Goal: Task Accomplishment & Management: Complete application form

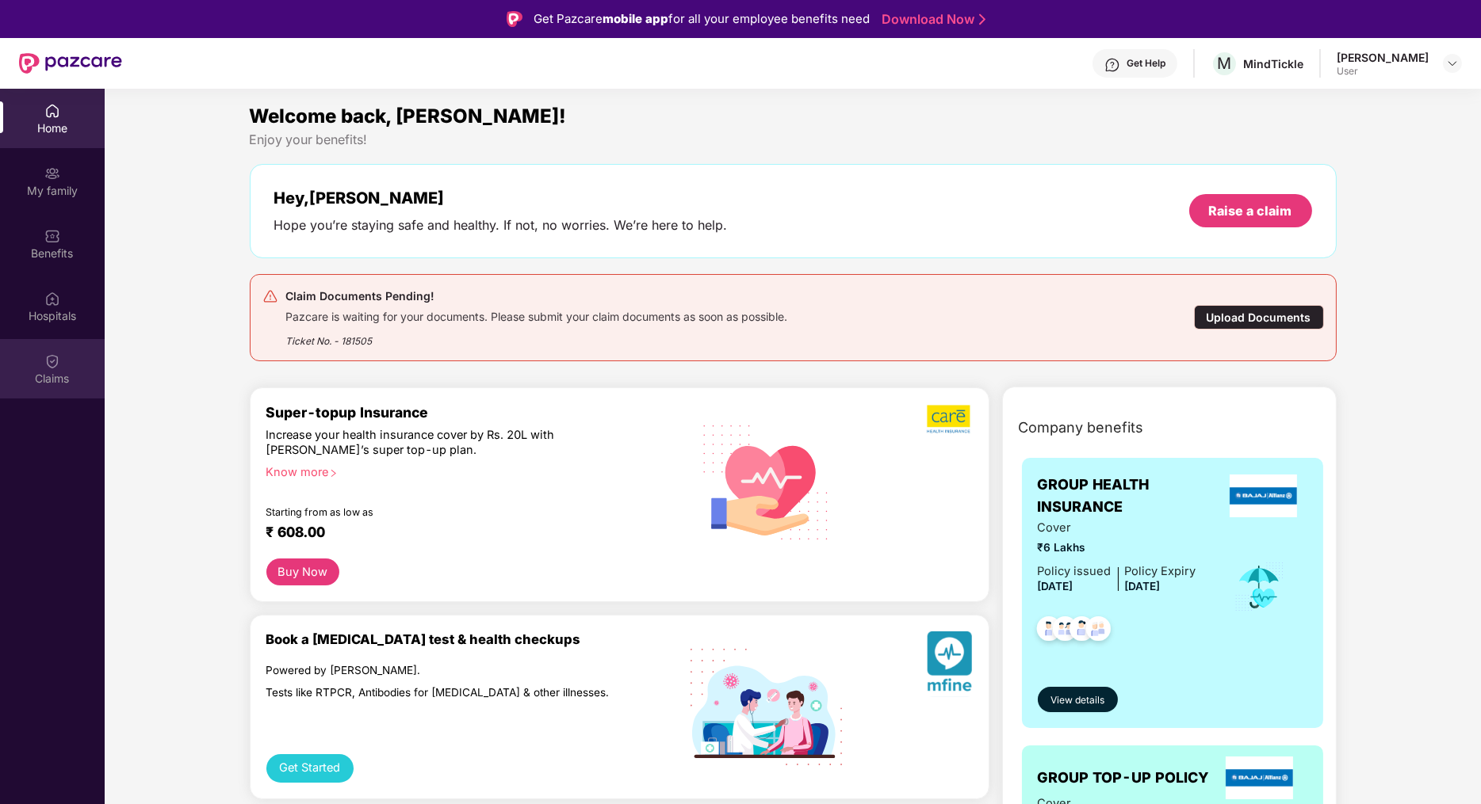
click at [47, 369] on img at bounding box center [52, 361] width 16 height 16
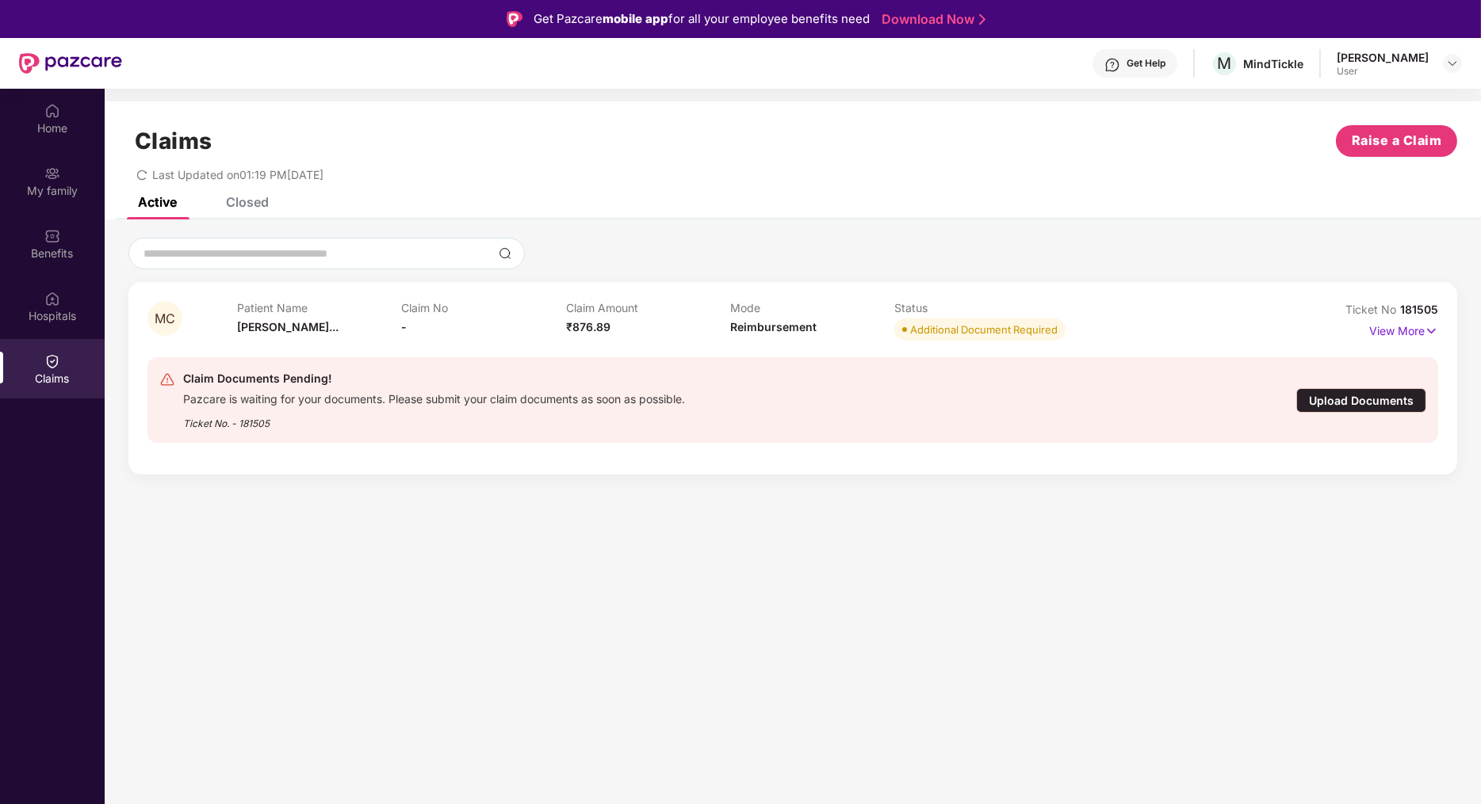
click at [1351, 399] on div "Upload Documents" at bounding box center [1361, 400] width 130 height 25
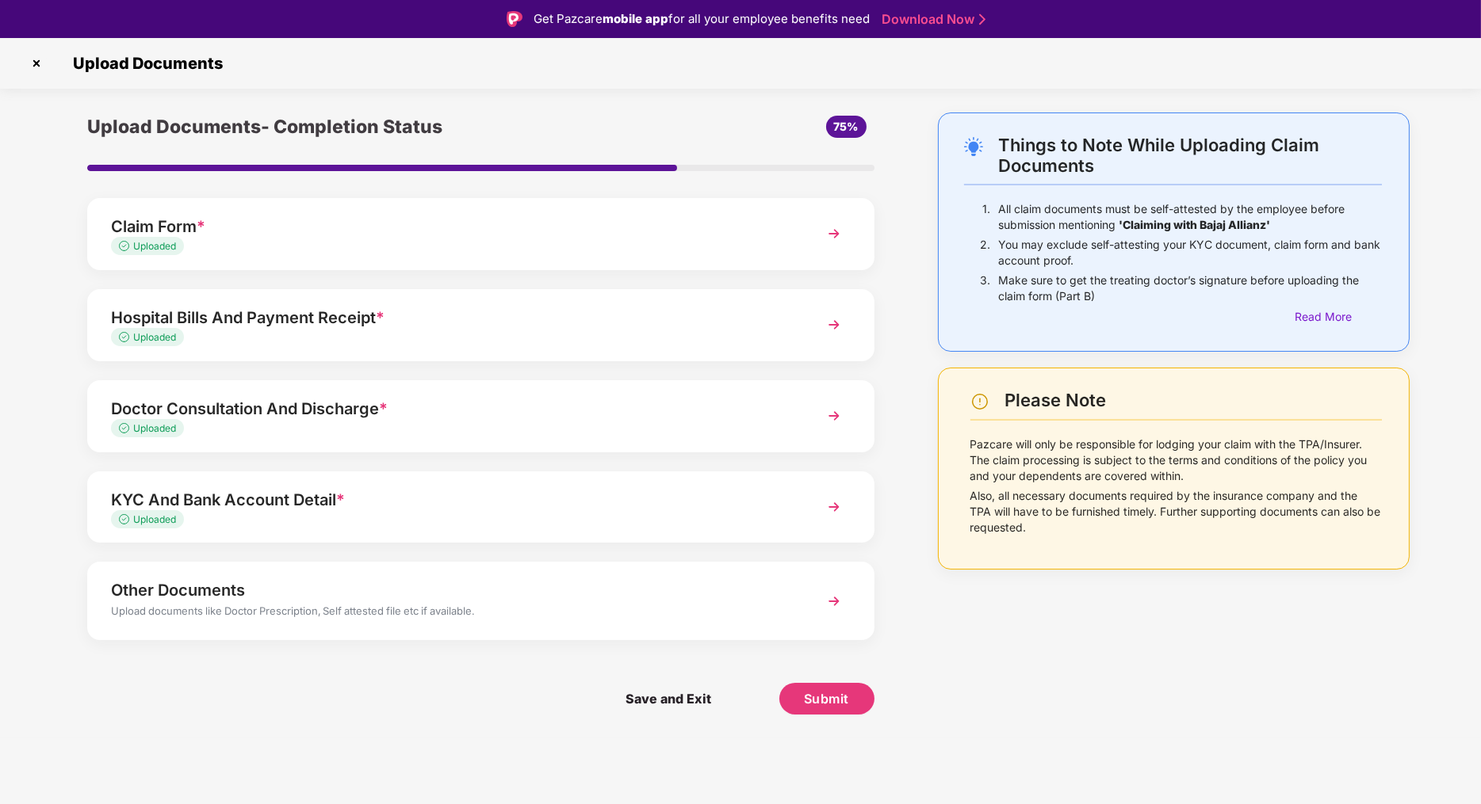
click at [838, 321] on img at bounding box center [834, 325] width 29 height 29
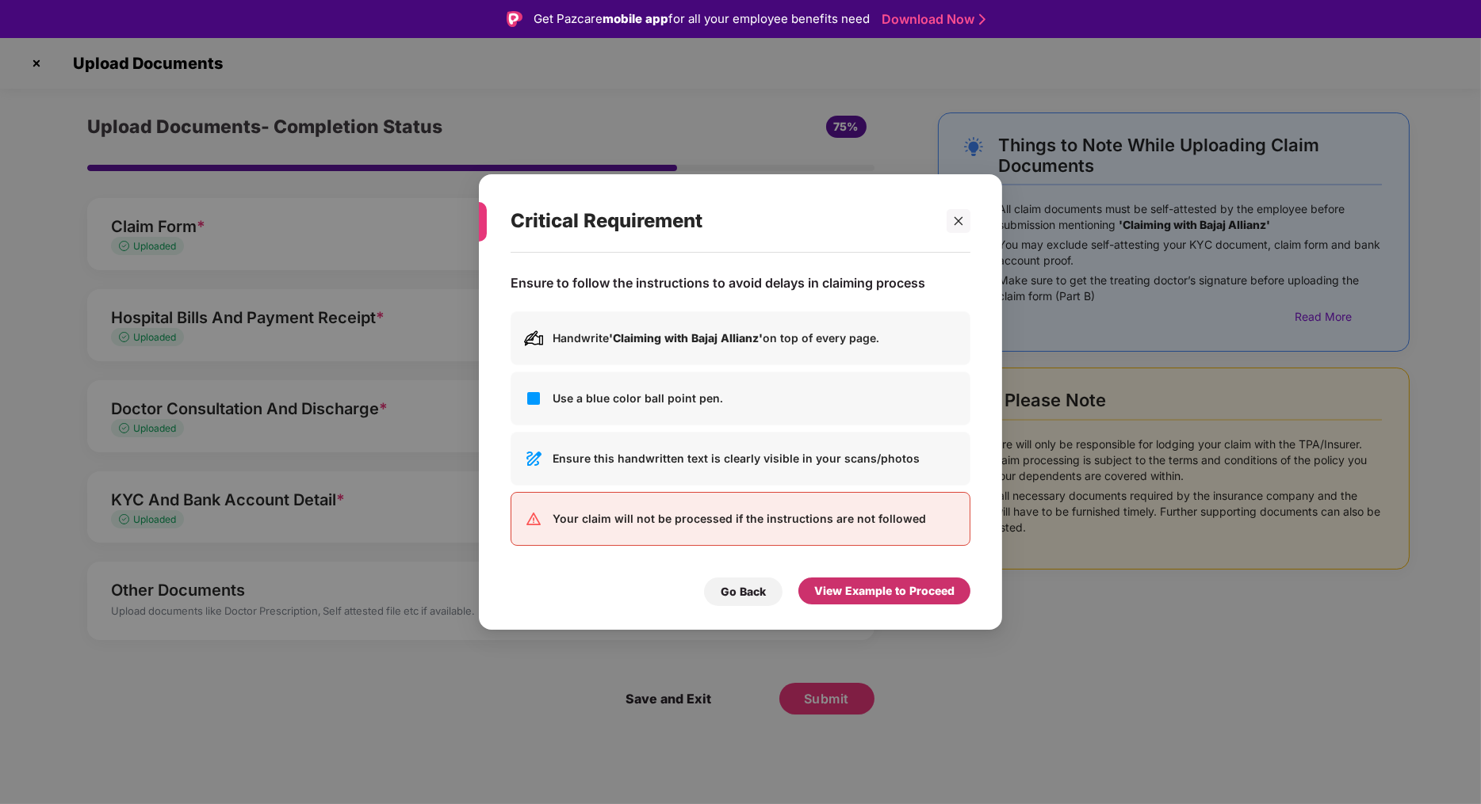
click at [854, 592] on div "View Example to Proceed" at bounding box center [884, 591] width 140 height 17
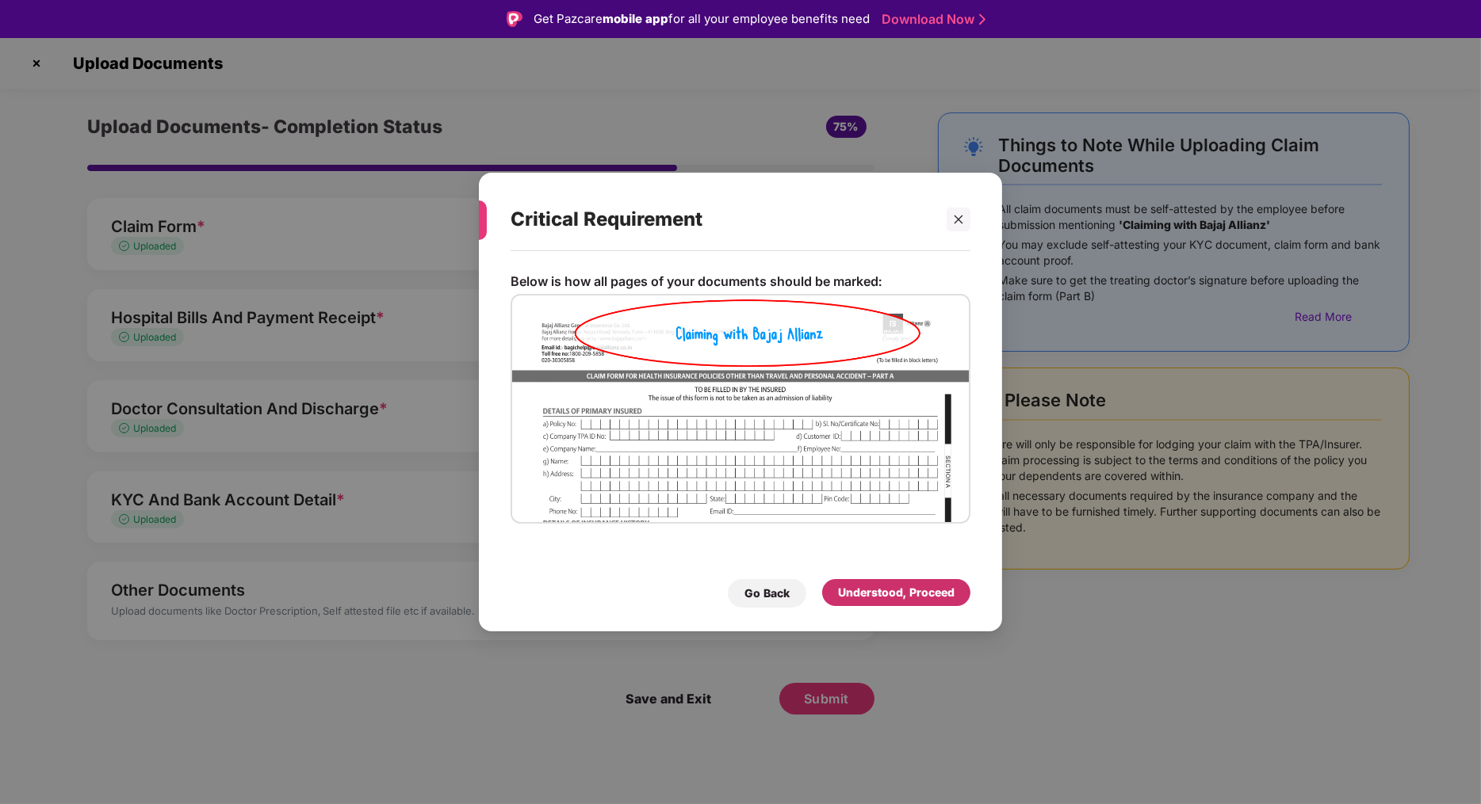
click at [867, 598] on div "Understood, Proceed" at bounding box center [896, 592] width 117 height 17
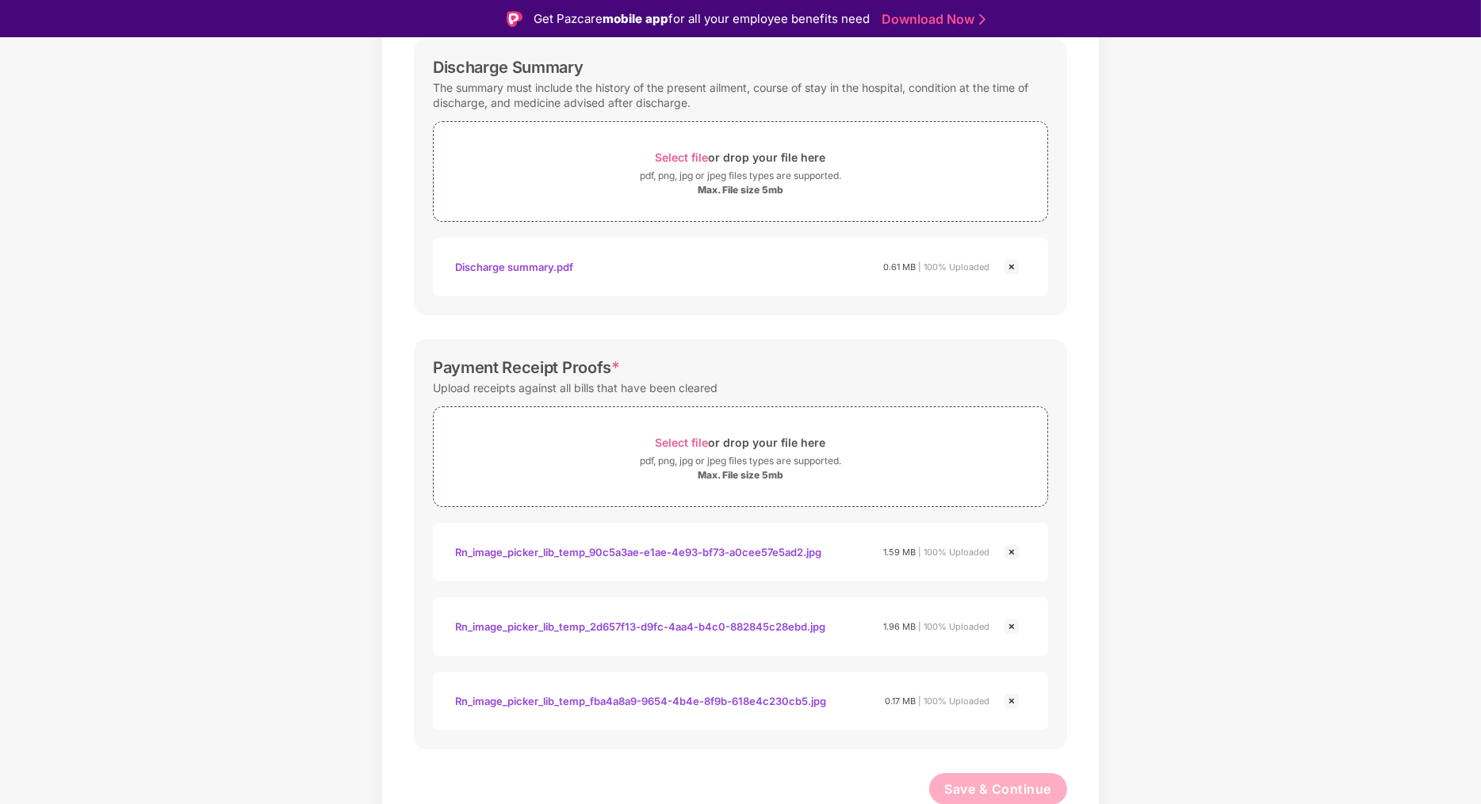
scroll to position [38, 0]
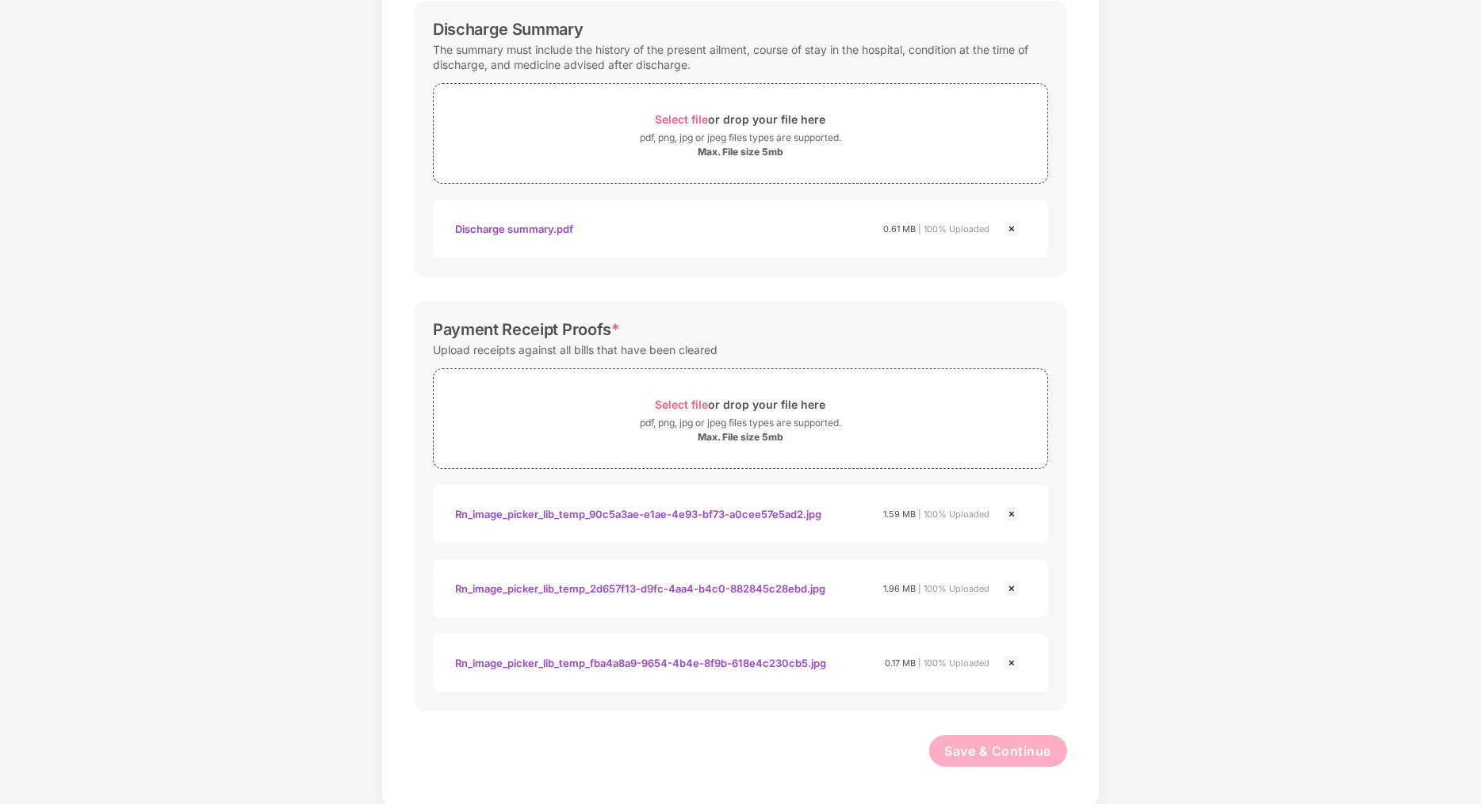
click at [671, 508] on div "Rn_image_picker_lib_temp_90c5a3ae-e1ae-4e93-bf73-a0cee57e5ad2.jpg" at bounding box center [638, 514] width 366 height 27
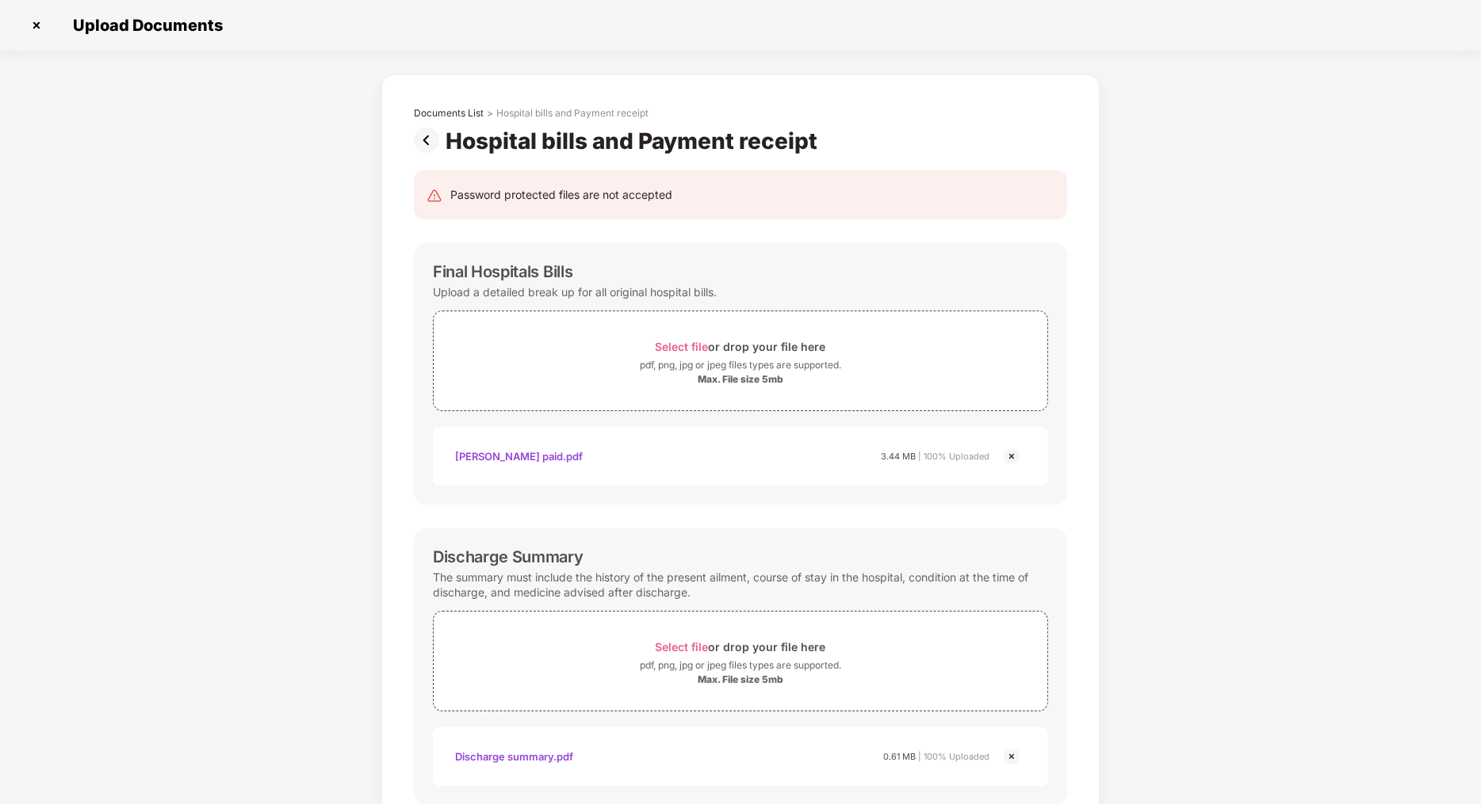
scroll to position [0, 0]
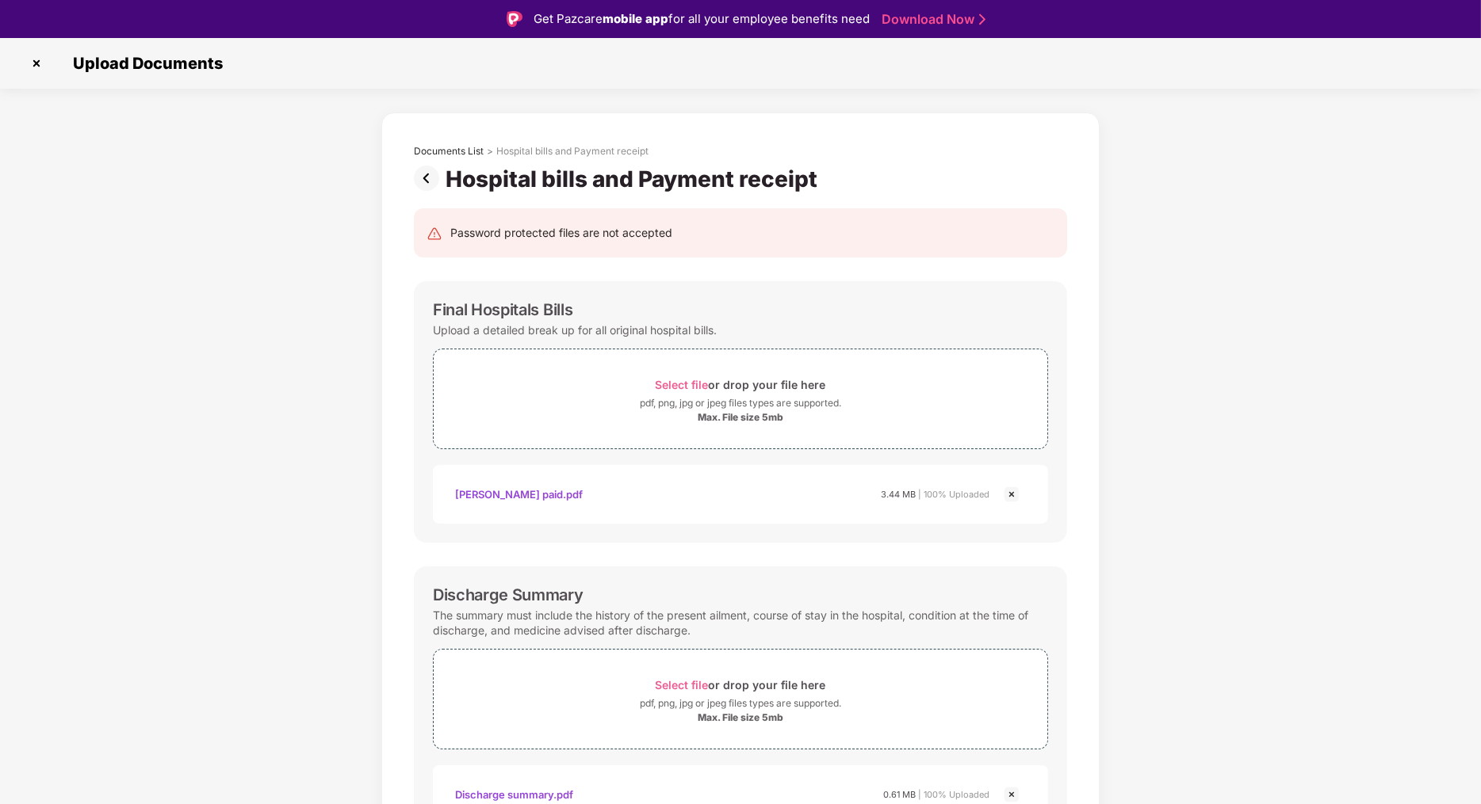
click at [27, 62] on img at bounding box center [36, 63] width 25 height 25
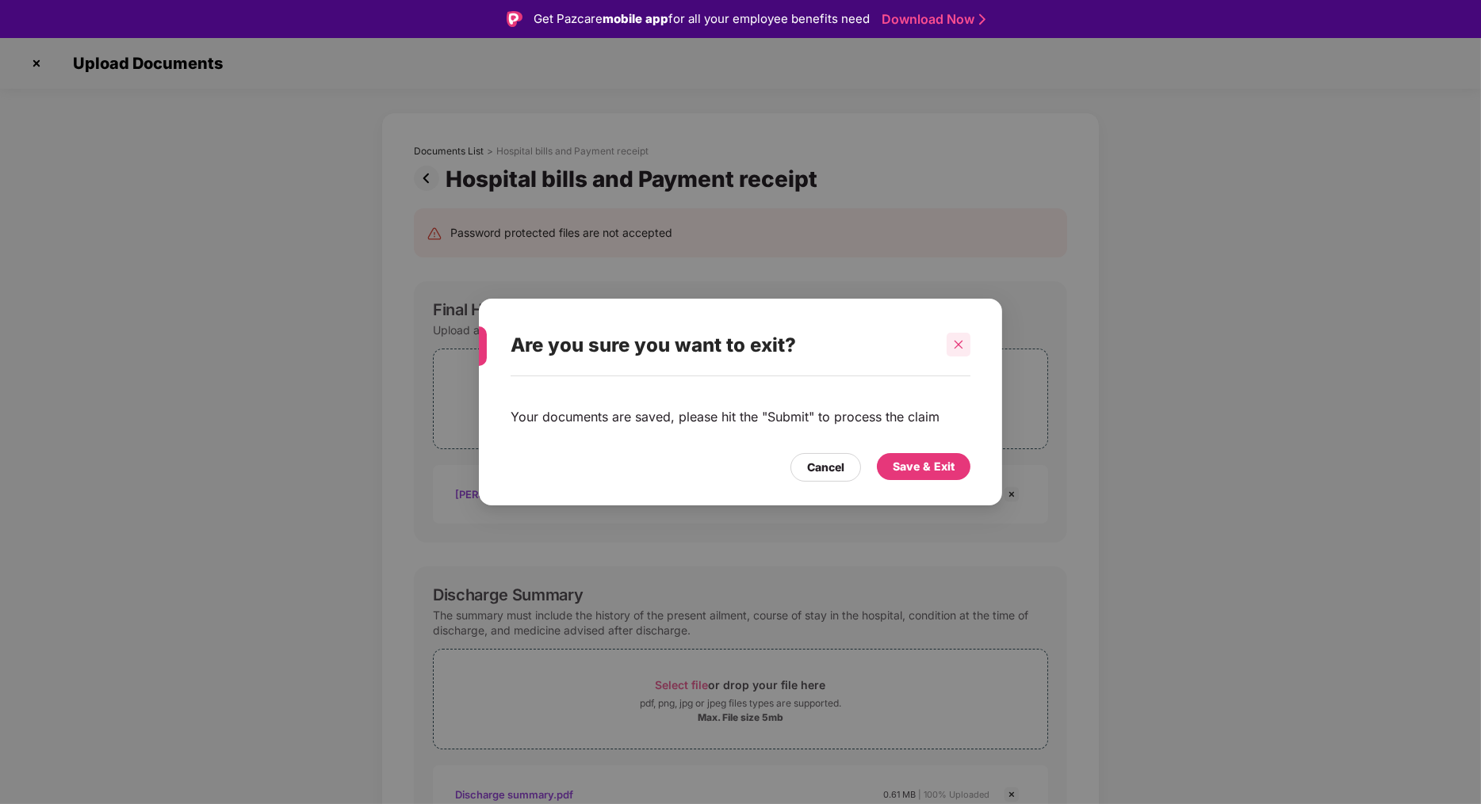
click at [961, 346] on icon "close" at bounding box center [958, 344] width 11 height 11
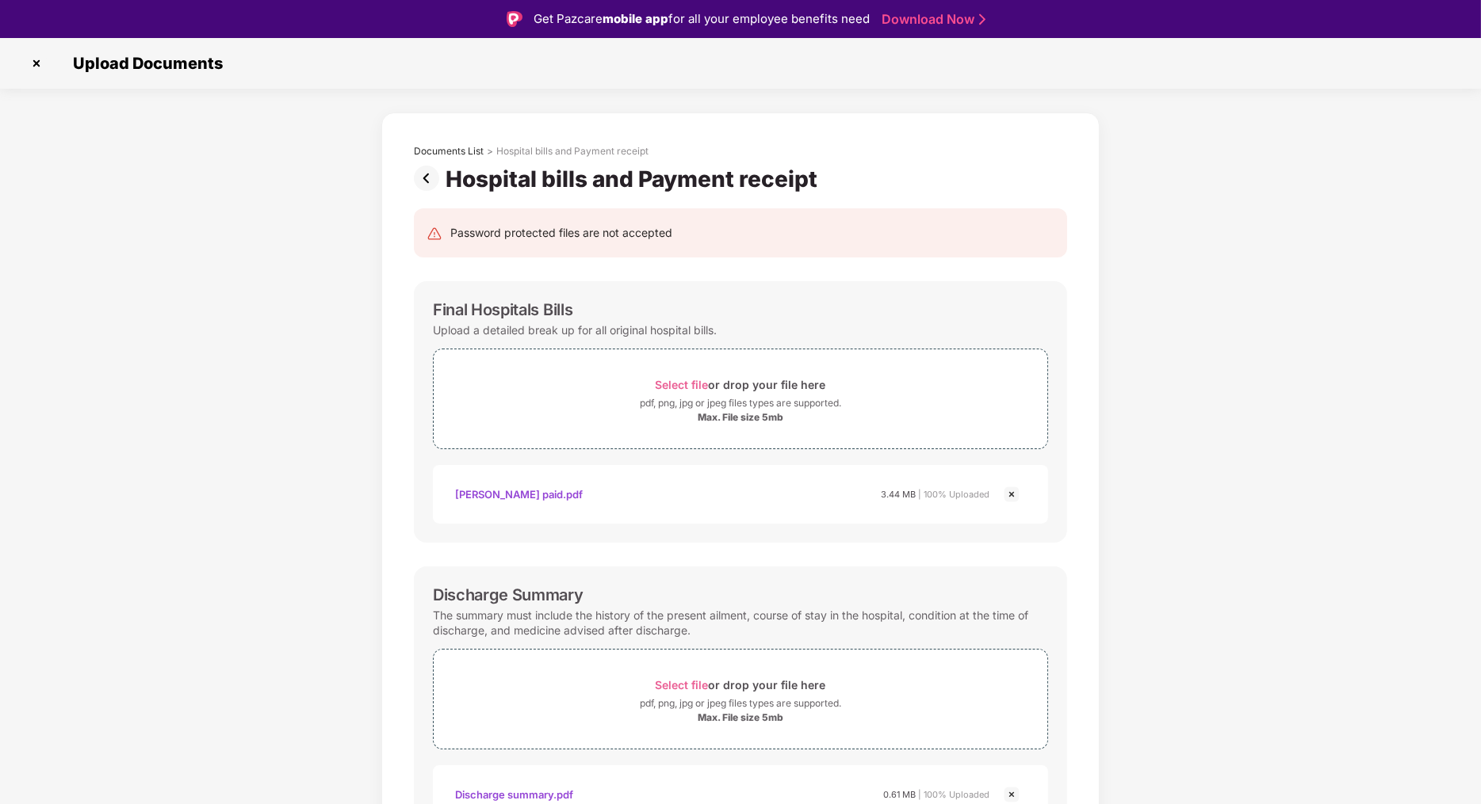
click at [33, 65] on img at bounding box center [36, 63] width 25 height 25
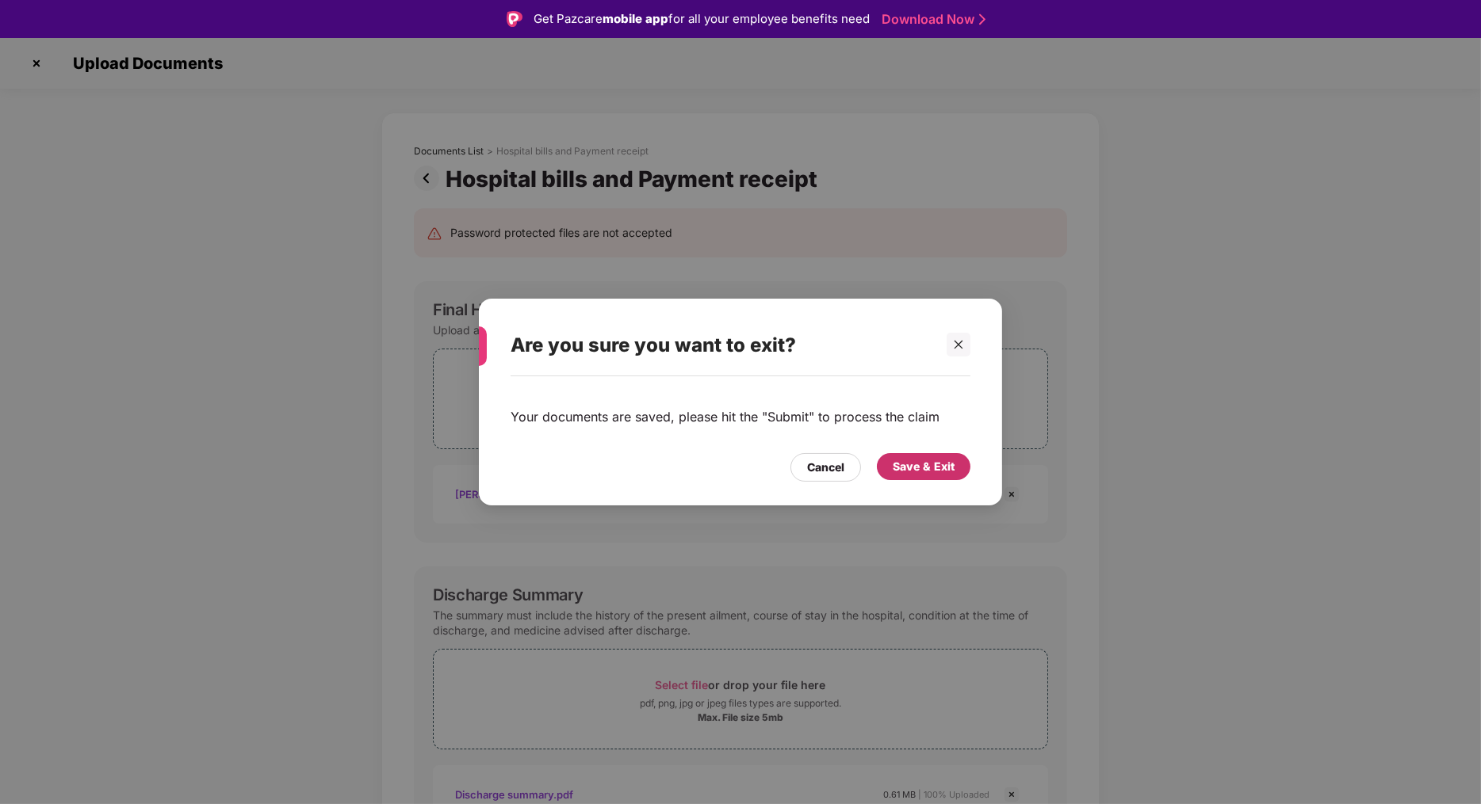
click at [961, 466] on div "Save & Exit" at bounding box center [924, 466] width 94 height 27
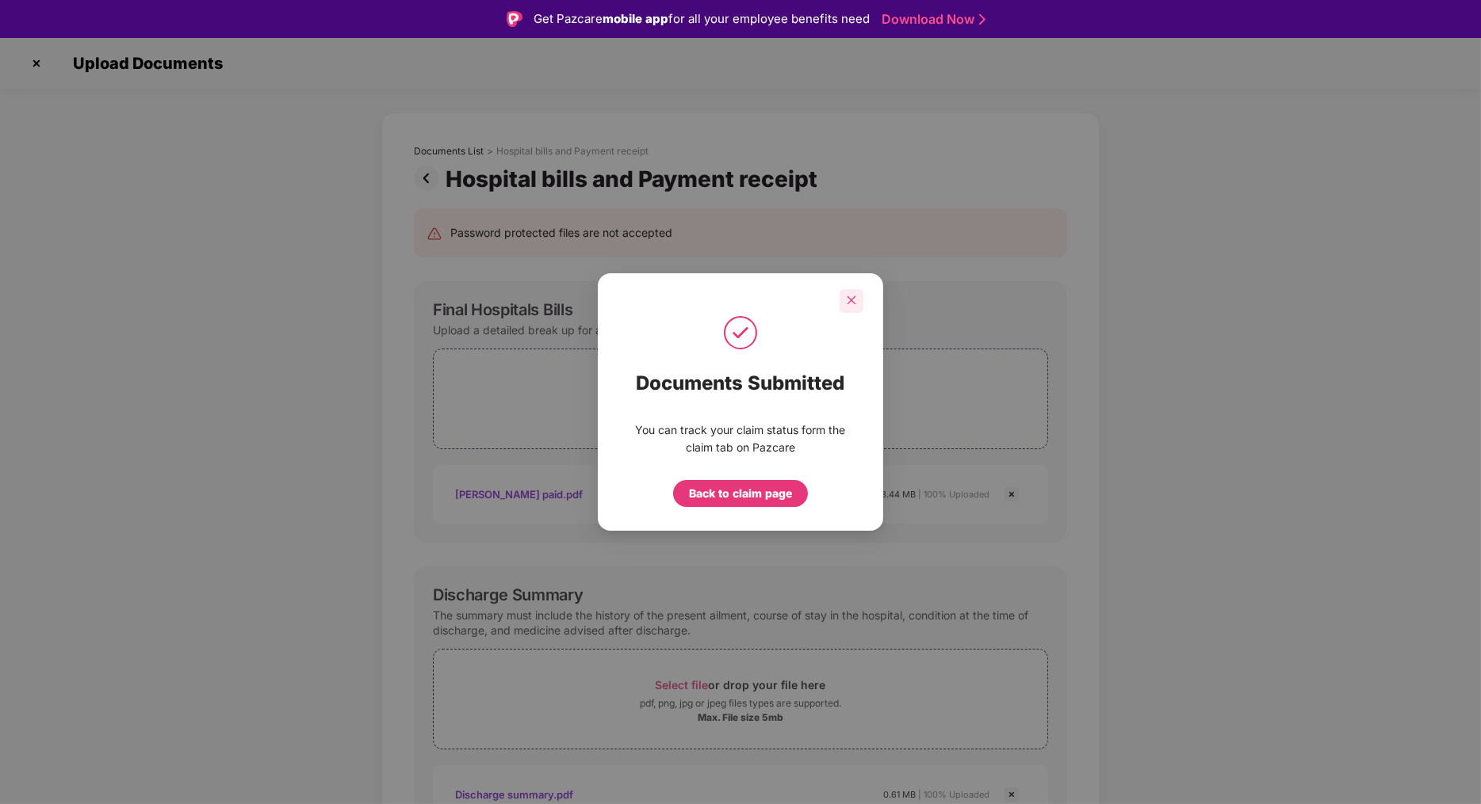
click at [853, 297] on icon "close" at bounding box center [851, 300] width 11 height 11
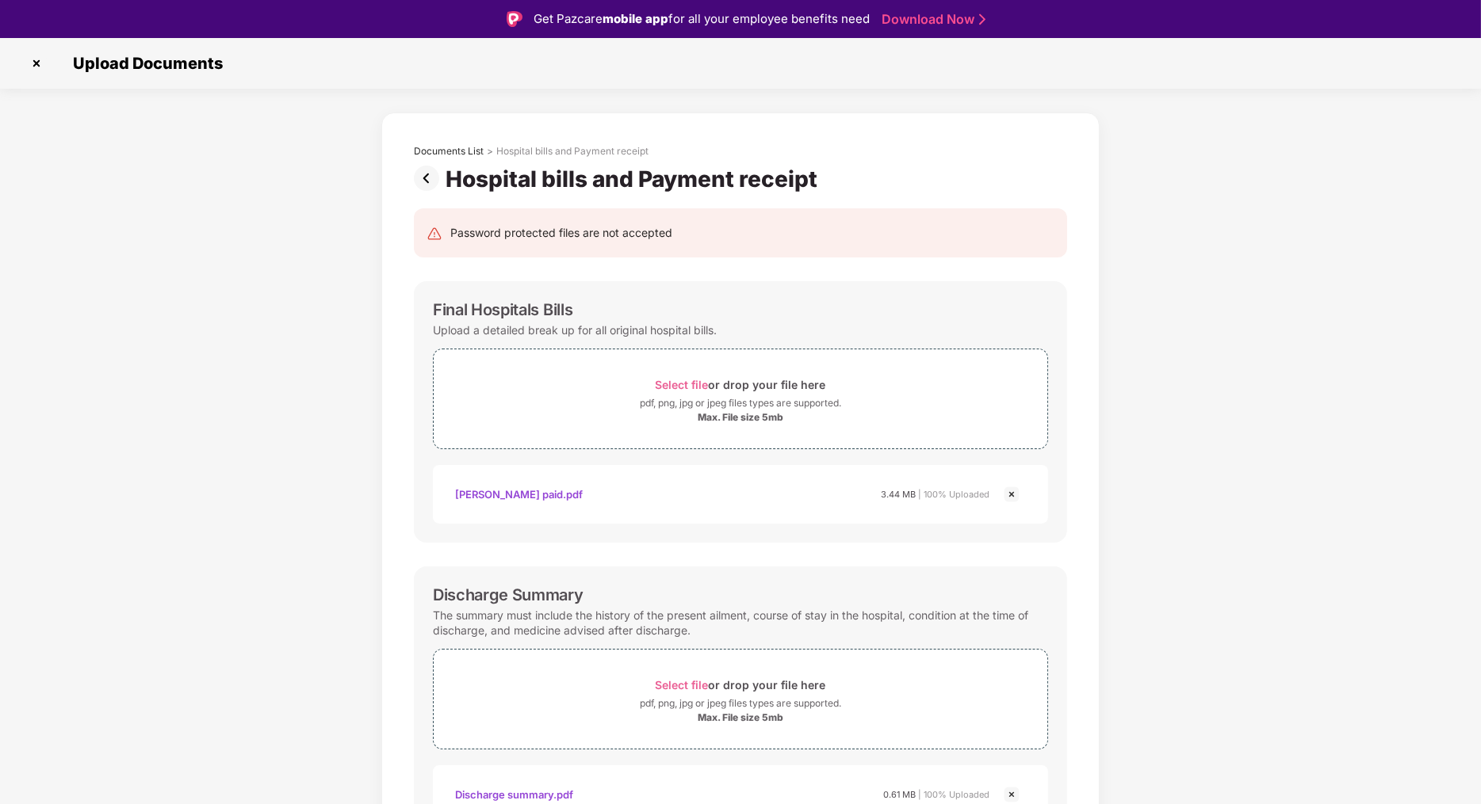
click at [32, 65] on img at bounding box center [36, 63] width 25 height 25
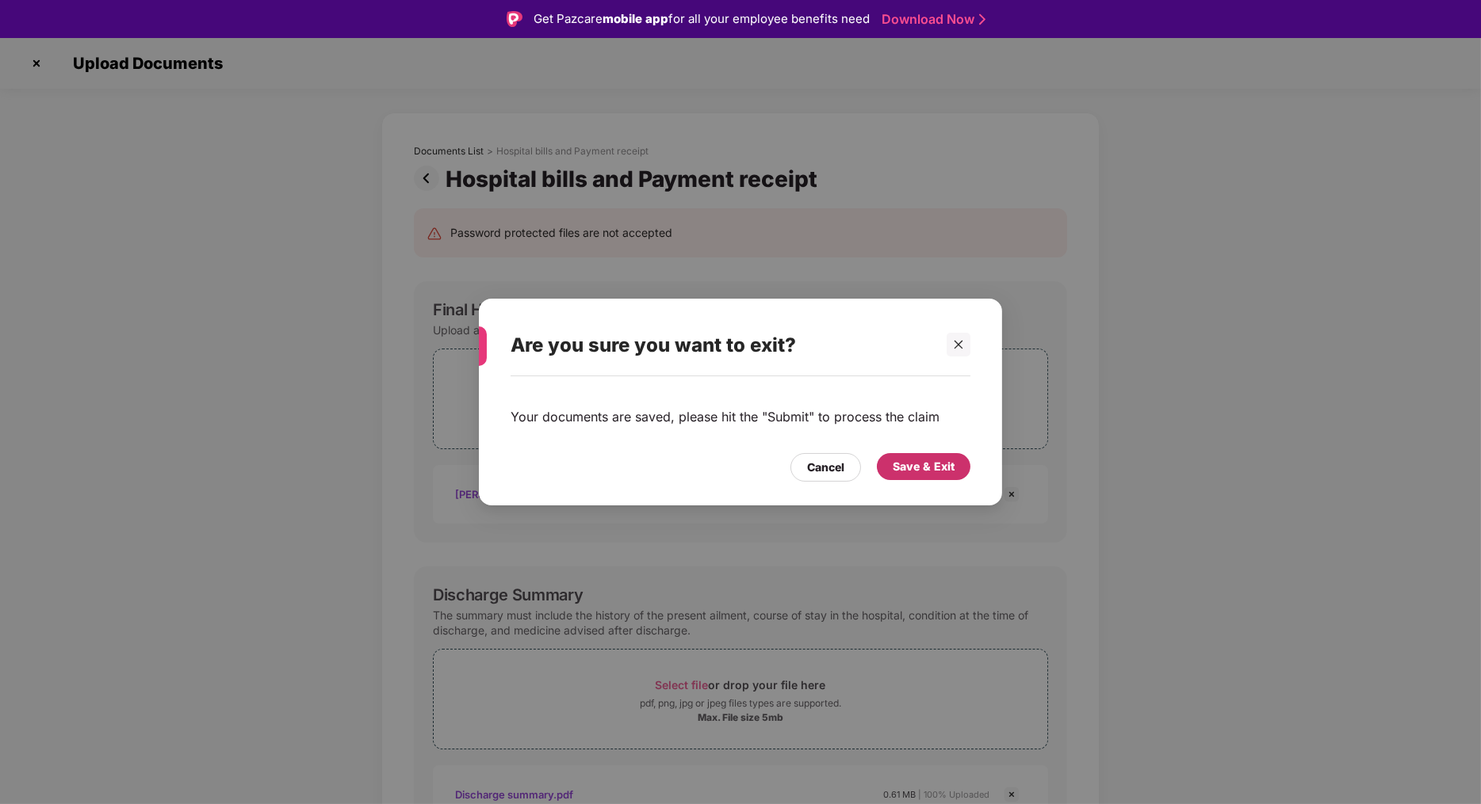
click at [941, 474] on div "Save & Exit" at bounding box center [923, 466] width 62 height 17
click at [0, 0] on div "Documents Submitted You can track your claim status form the claim tab on Pazca…" at bounding box center [0, 0] width 0 height 0
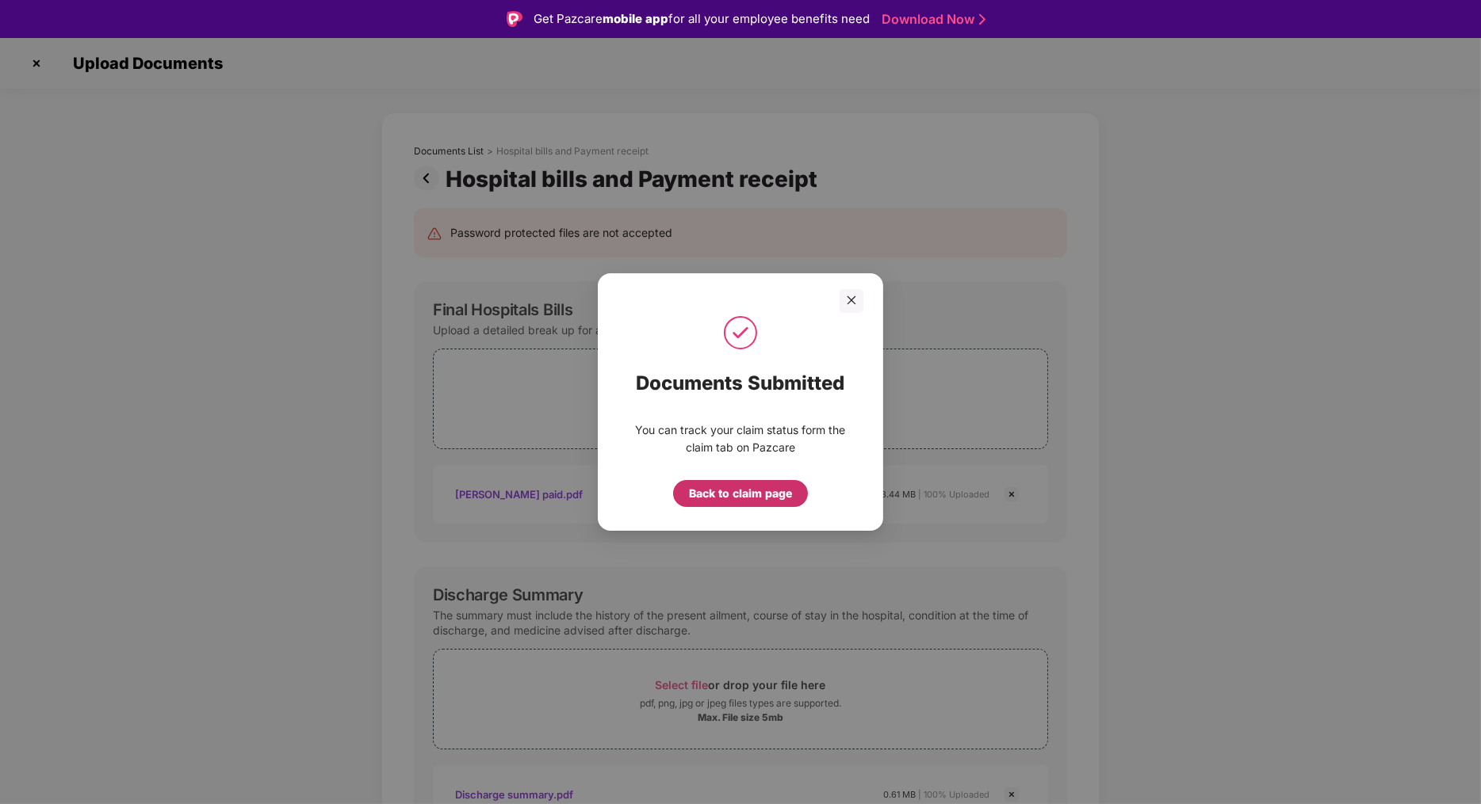
click at [764, 492] on div "Back to claim page" at bounding box center [740, 493] width 103 height 17
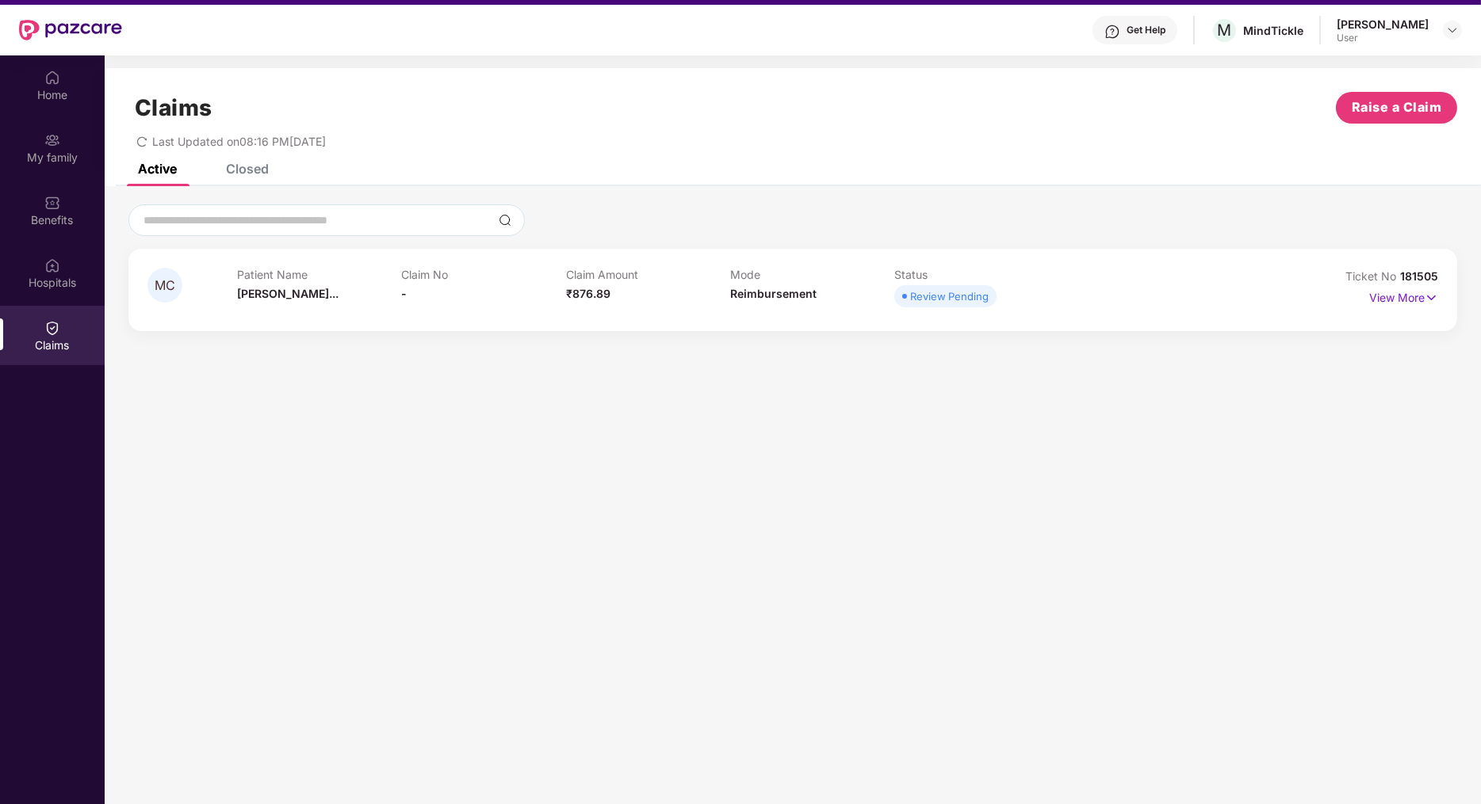
scroll to position [45, 0]
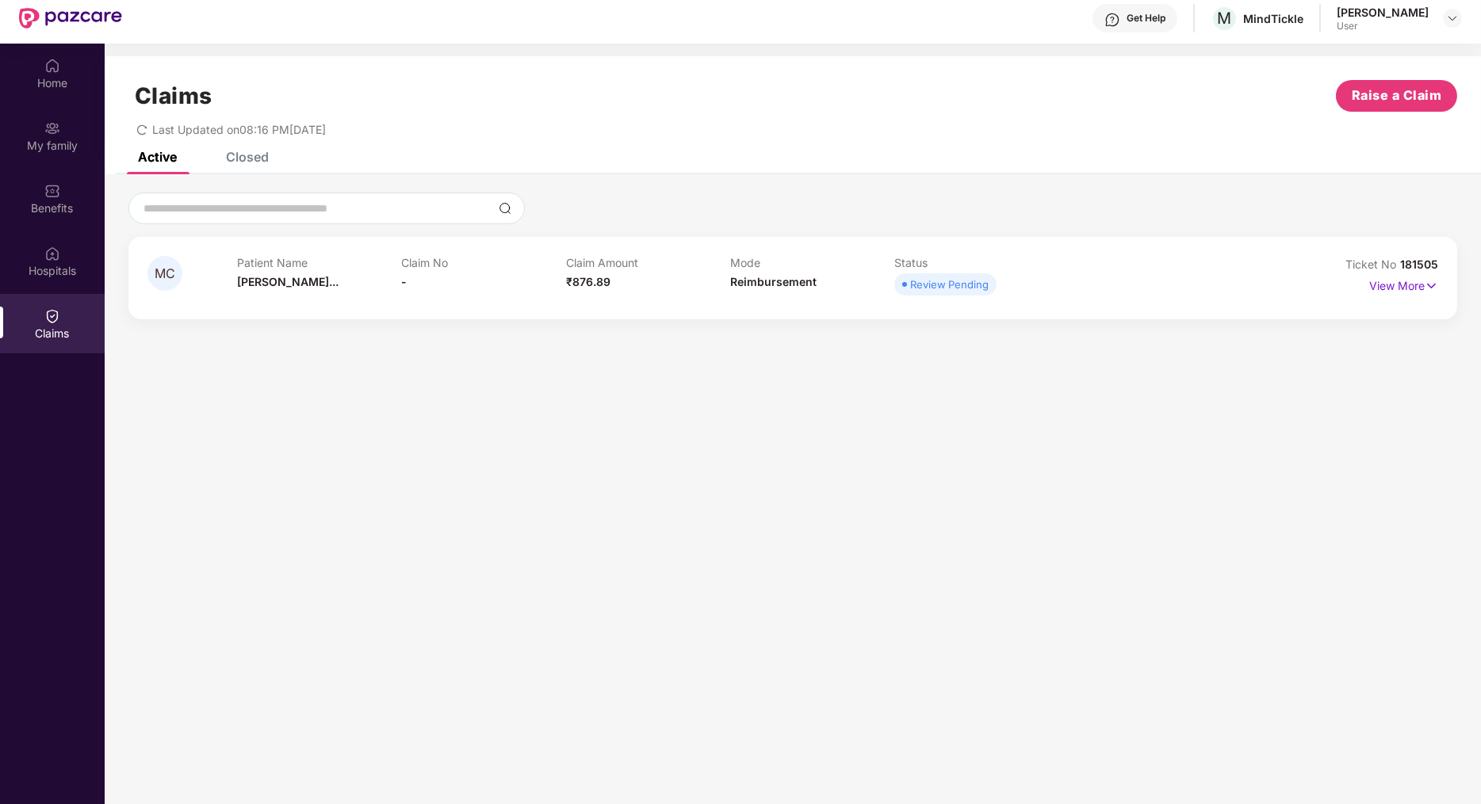
click at [998, 273] on div "Review Pending" at bounding box center [976, 284] width 164 height 22
click at [950, 280] on div "Review Pending" at bounding box center [949, 285] width 78 height 16
click at [1421, 286] on p "View More" at bounding box center [1403, 283] width 69 height 21
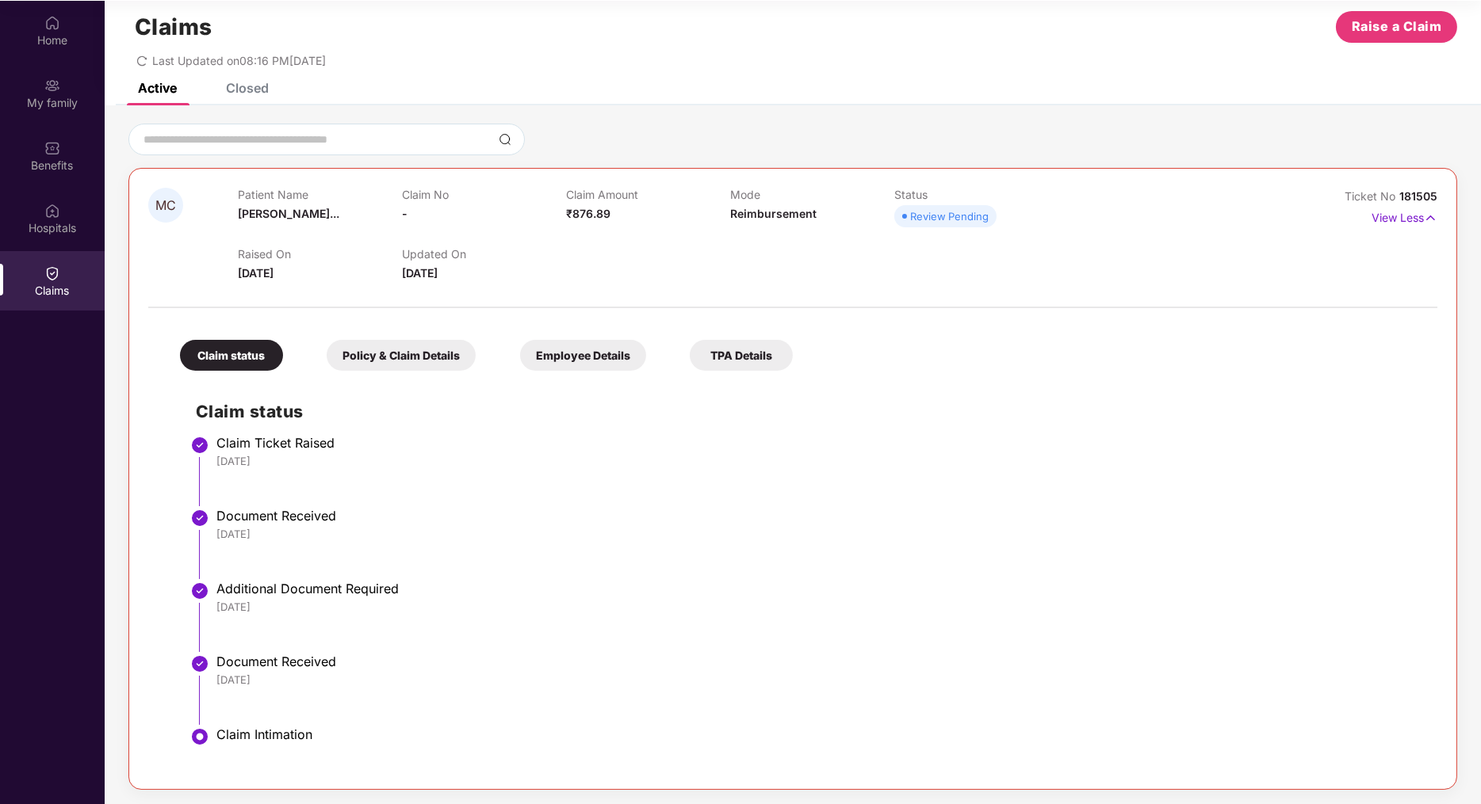
scroll to position [0, 0]
